Goal: Find specific page/section: Locate a particular part of the current website

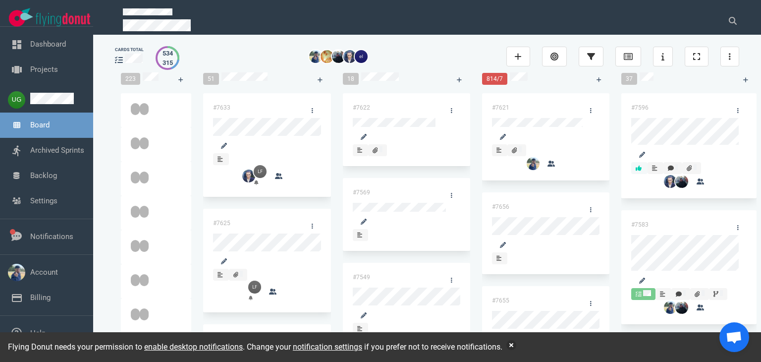
scroll to position [113, 0]
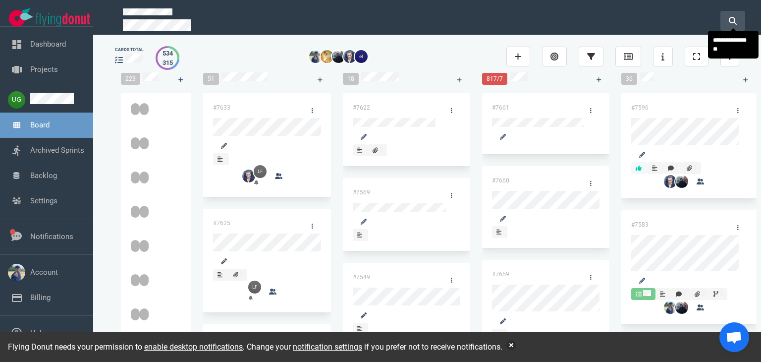
click at [738, 20] on button at bounding box center [732, 21] width 25 height 20
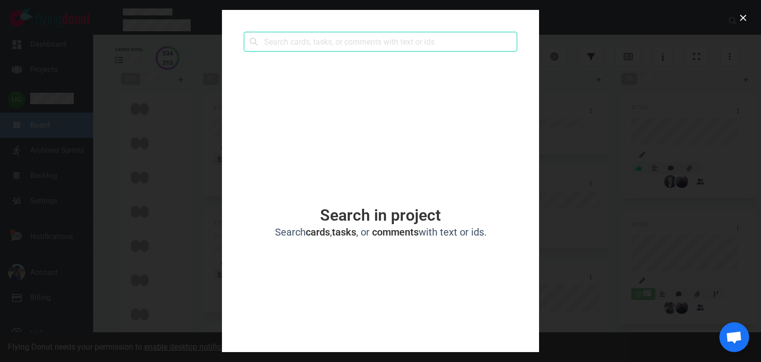
click at [499, 39] on input "text" at bounding box center [381, 42] width 274 height 20
type input "Load Balancer"
click button "Search" at bounding box center [0, 0] width 0 height 0
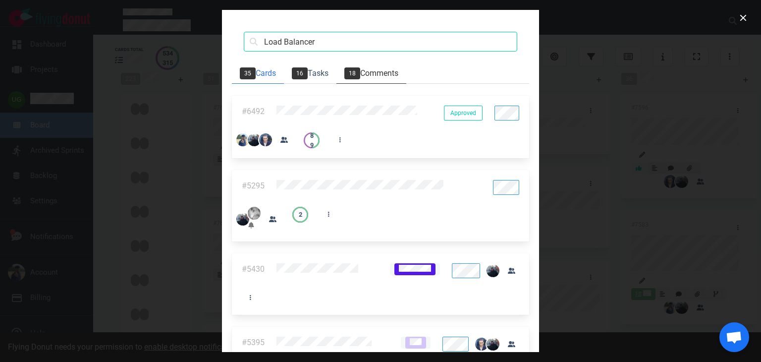
click at [336, 78] on link "18 Comments" at bounding box center [371, 73] width 70 height 20
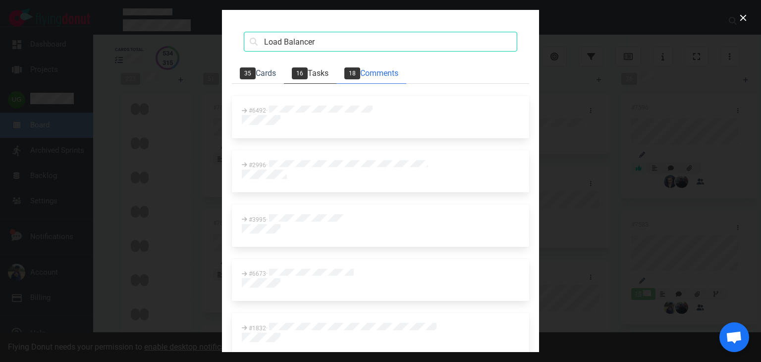
click at [284, 78] on link "16 Tasks" at bounding box center [310, 73] width 53 height 20
click at [232, 73] on link "35 Cards" at bounding box center [258, 73] width 52 height 20
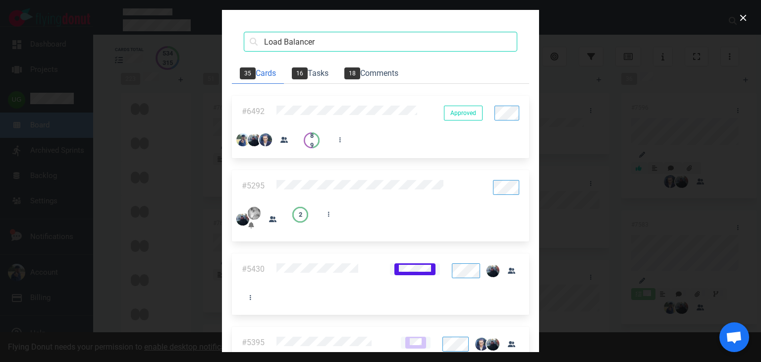
scroll to position [30, 0]
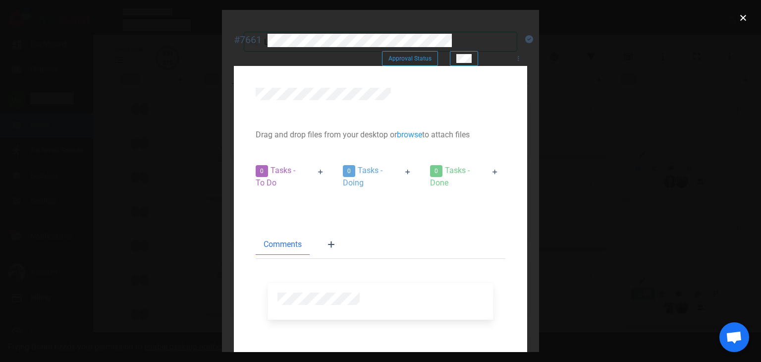
click at [744, 22] on button "close" at bounding box center [743, 18] width 16 height 16
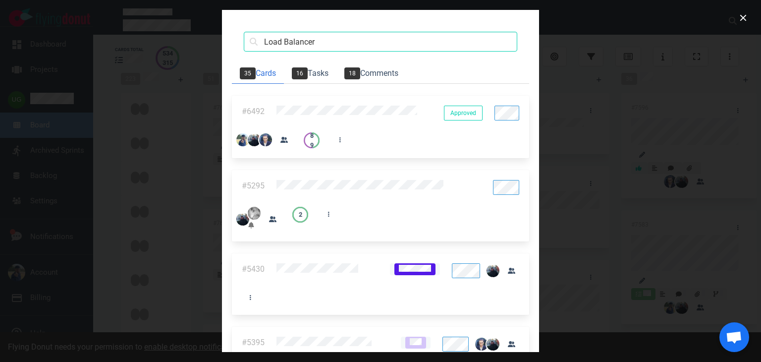
scroll to position [0, 0]
click at [232, 76] on link "35 Cards" at bounding box center [258, 73] width 52 height 20
drag, startPoint x: 127, startPoint y: 43, endPoint x: 0, endPoint y: 78, distance: 132.0
click at [0, 78] on div "Load Balancer Search 35 Cards 16 Tasks 18 Comments #6492 Approved Approved 8 9 …" at bounding box center [380, 181] width 761 height 362
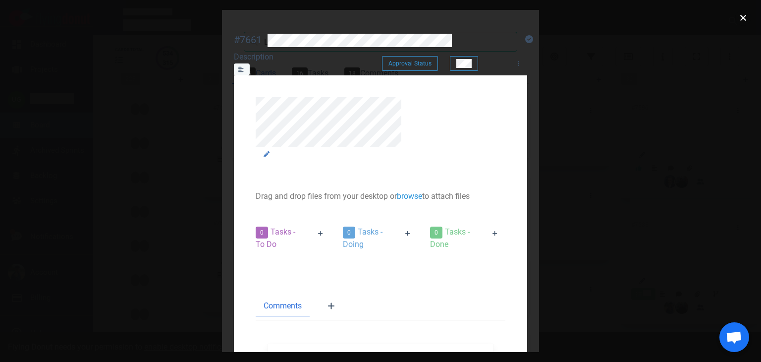
scroll to position [75, 0]
click at [739, 18] on button "close" at bounding box center [743, 18] width 16 height 16
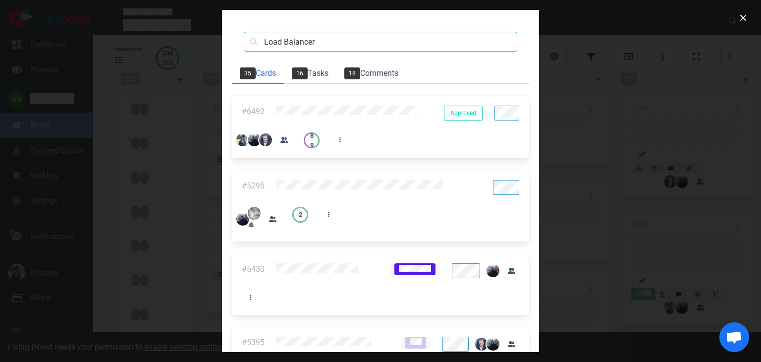
click at [734, 17] on div at bounding box center [380, 181] width 761 height 362
click at [740, 17] on button "close" at bounding box center [743, 18] width 16 height 16
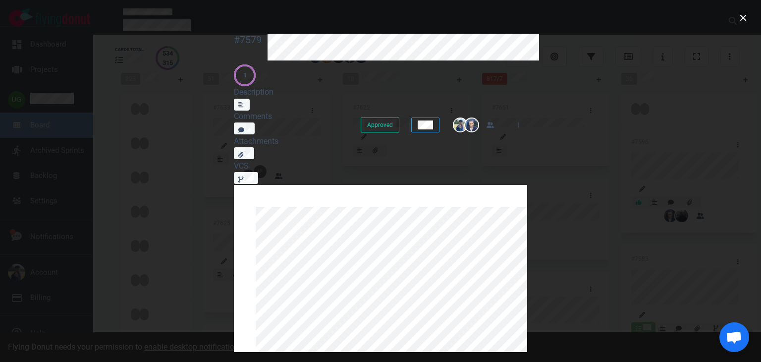
scroll to position [146, 0]
click at [743, 18] on button "close" at bounding box center [743, 18] width 16 height 16
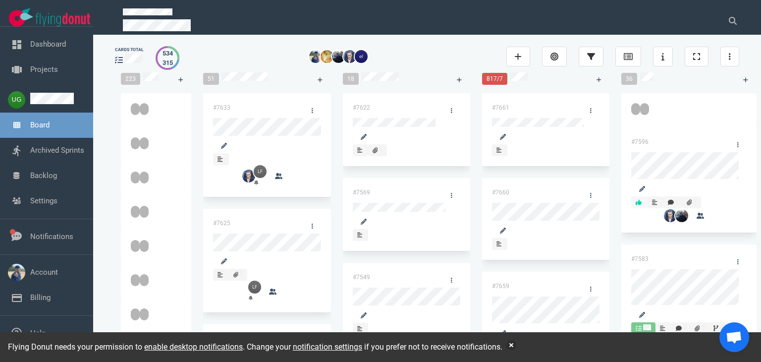
scroll to position [0, 545]
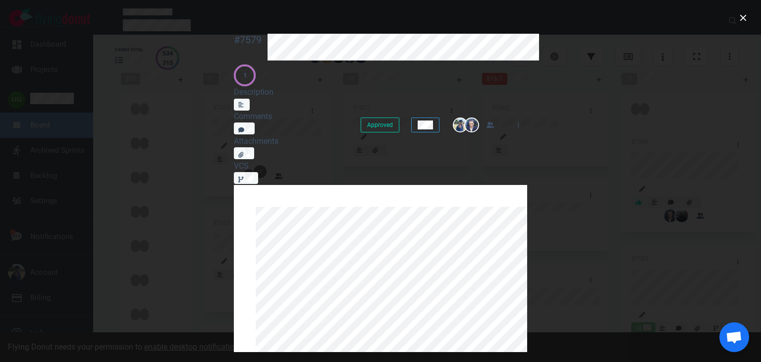
scroll to position [579, 0]
click at [17, 60] on div at bounding box center [380, 181] width 761 height 362
click at [739, 19] on button "close" at bounding box center [743, 18] width 16 height 16
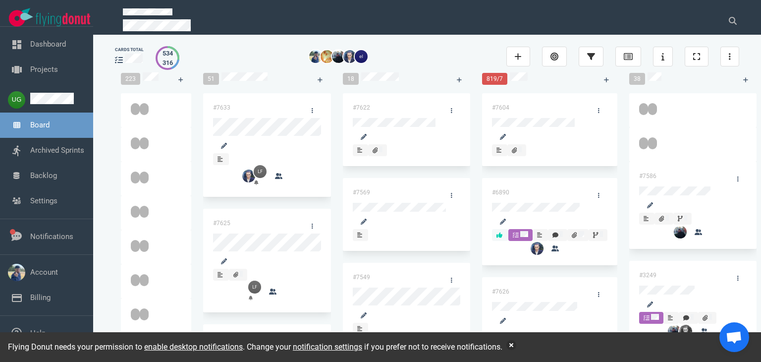
scroll to position [721, 0]
